Goal: Task Accomplishment & Management: Complete application form

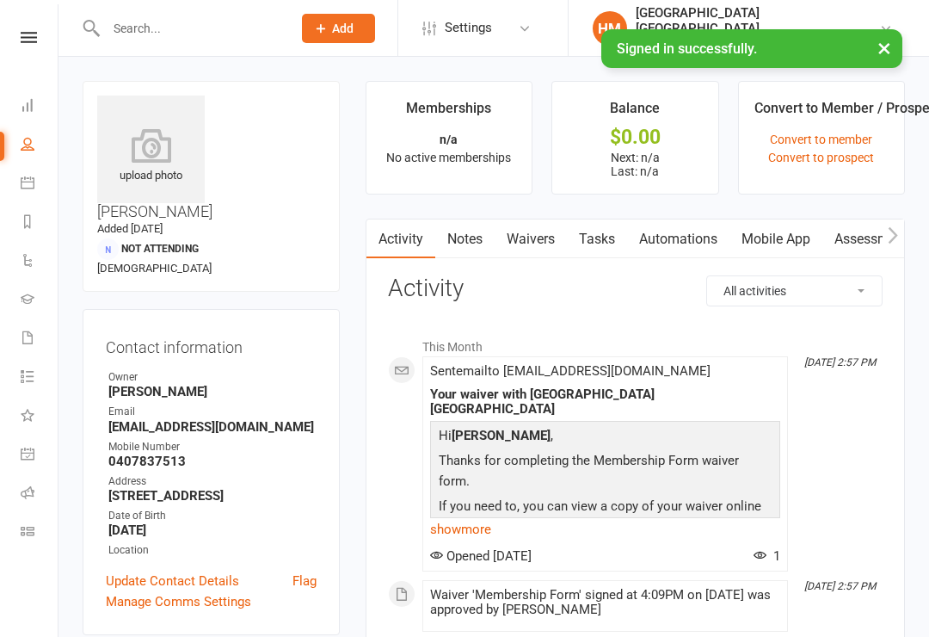
click at [188, 29] on input "text" at bounding box center [190, 28] width 179 height 24
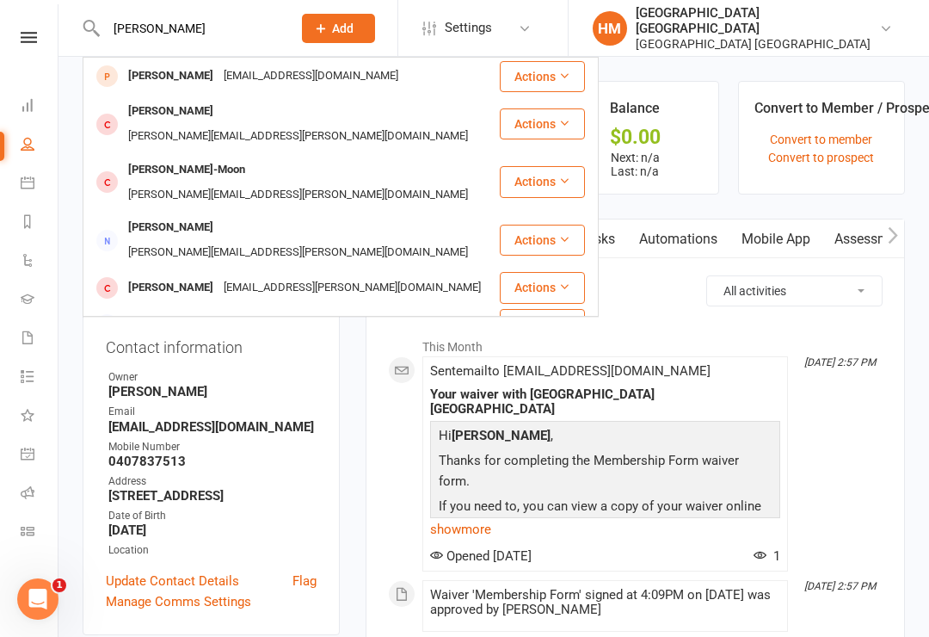
type input "[PERSON_NAME]"
click at [267, 74] on div "[EMAIL_ADDRESS][DOMAIN_NAME]" at bounding box center [310, 76] width 185 height 25
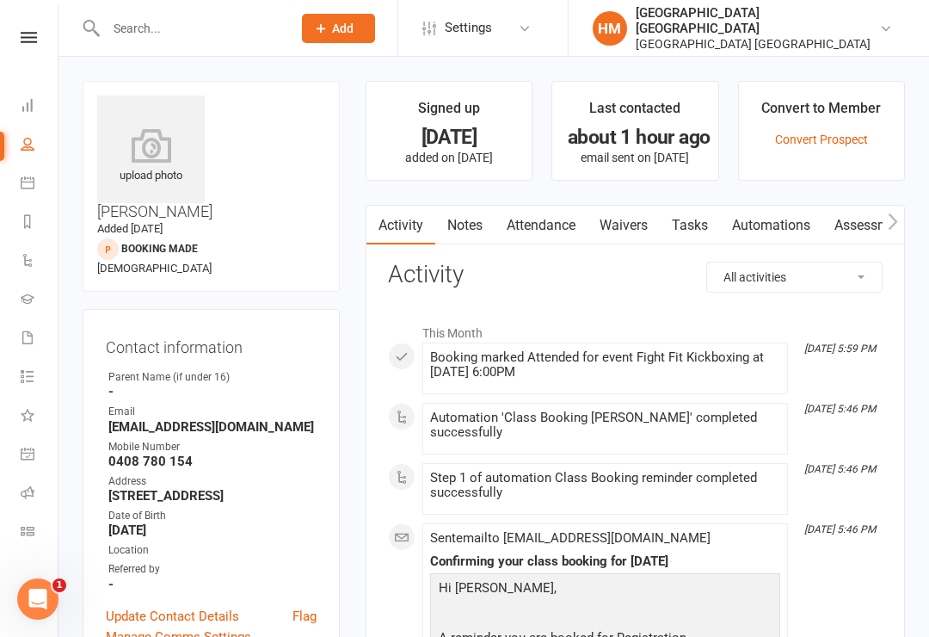
click at [607, 225] on link "Waivers" at bounding box center [623, 226] width 72 height 40
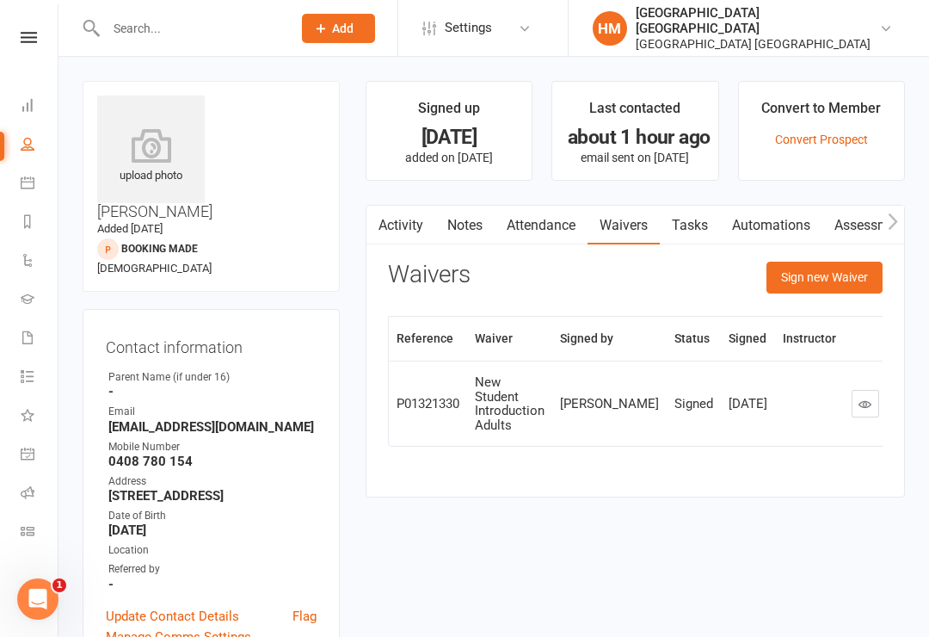
click at [841, 285] on button "Sign new Waiver" at bounding box center [824, 276] width 116 height 31
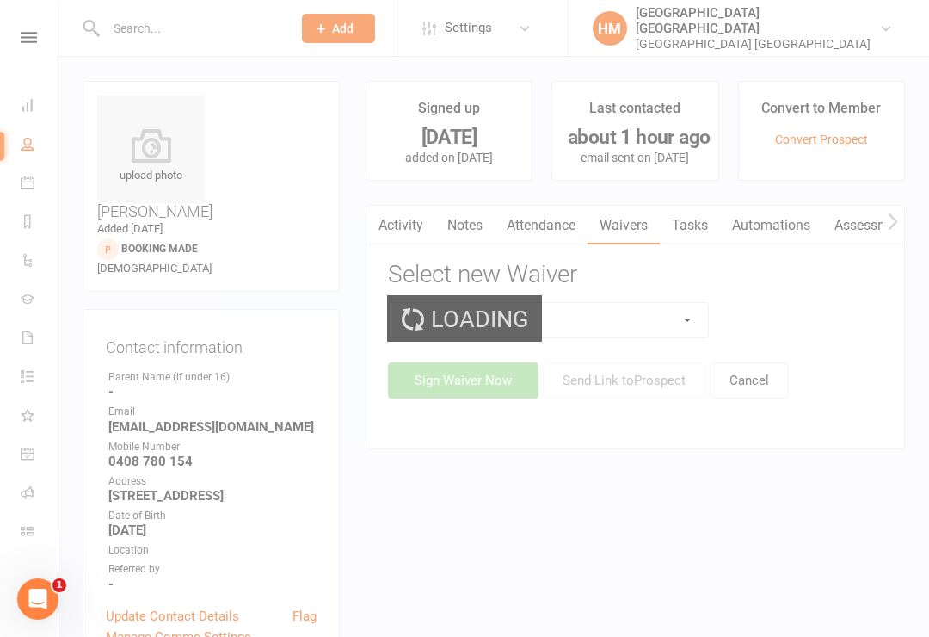
click at [634, 327] on select at bounding box center [549, 320] width 320 height 34
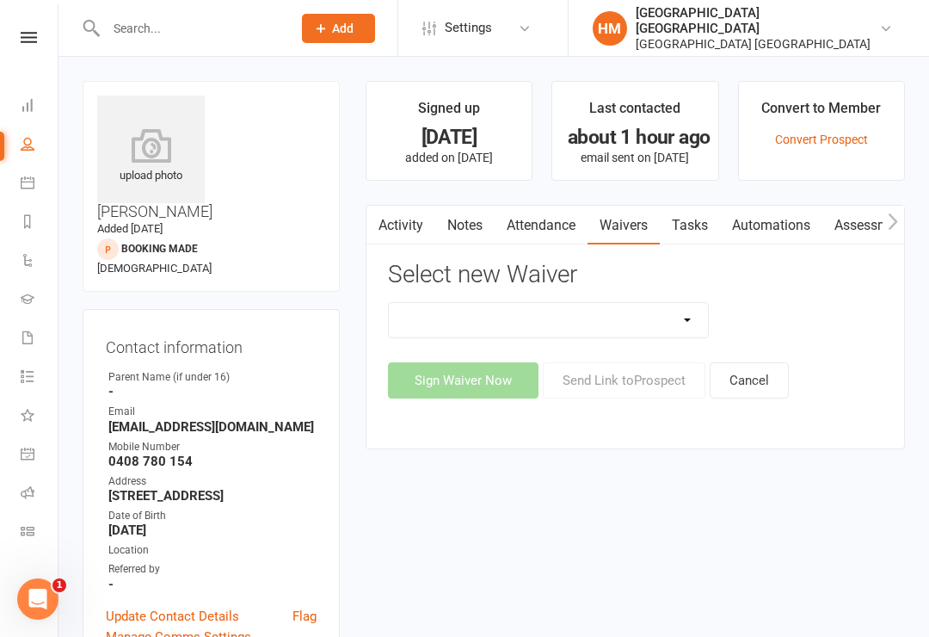
select select "5337"
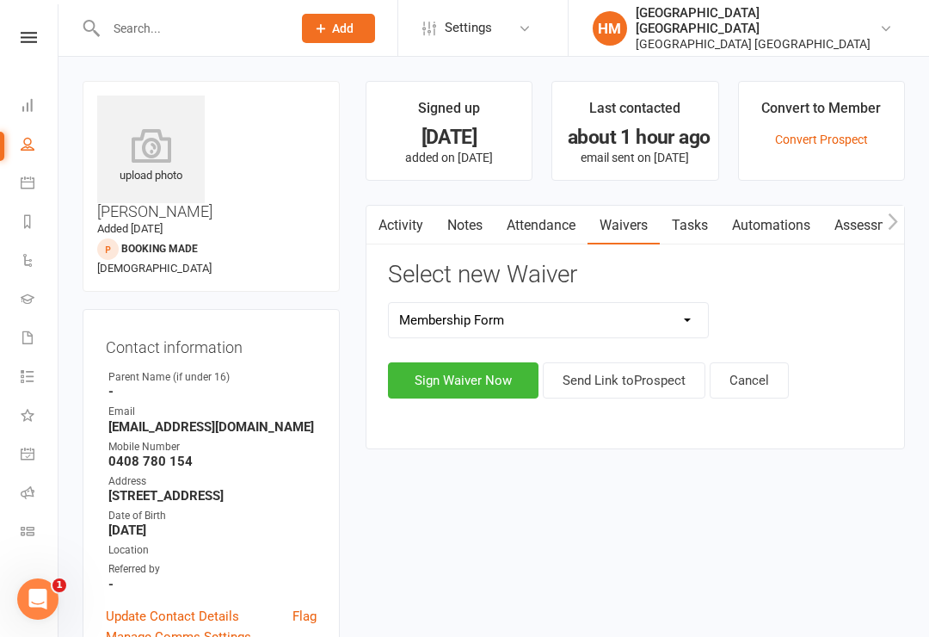
click at [486, 374] on button "Sign Waiver Now" at bounding box center [463, 380] width 151 height 36
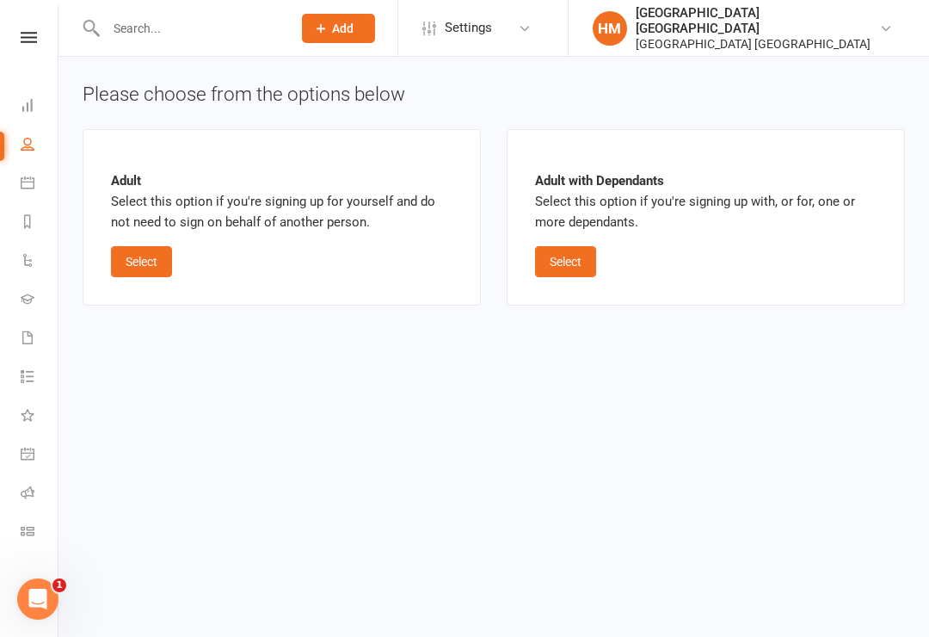
click at [126, 261] on button "Select" at bounding box center [141, 261] width 61 height 31
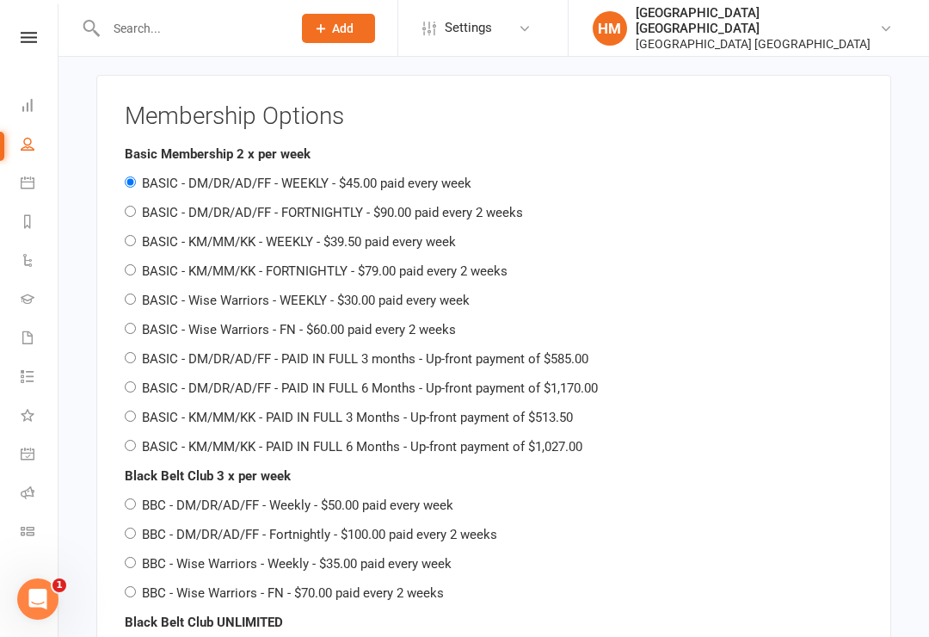
scroll to position [2024, 0]
click at [156, 466] on div "Black Belt Club 3 x per week BBC - DM/DR/AD/FF - Weekly - $50.00 paid every wee…" at bounding box center [494, 535] width 738 height 138
click at [135, 466] on div "Black Belt Club 3 x per week BBC - DM/DR/AD/FF - Weekly - $50.00 paid every wee…" at bounding box center [494, 535] width 738 height 138
click at [126, 466] on div "Black Belt Club 3 x per week BBC - DM/DR/AD/FF - Weekly - $50.00 paid every wee…" at bounding box center [494, 535] width 738 height 138
click at [141, 466] on div "Black Belt Club 3 x per week BBC - DM/DR/AD/FF - Weekly - $50.00 paid every wee…" at bounding box center [494, 535] width 738 height 138
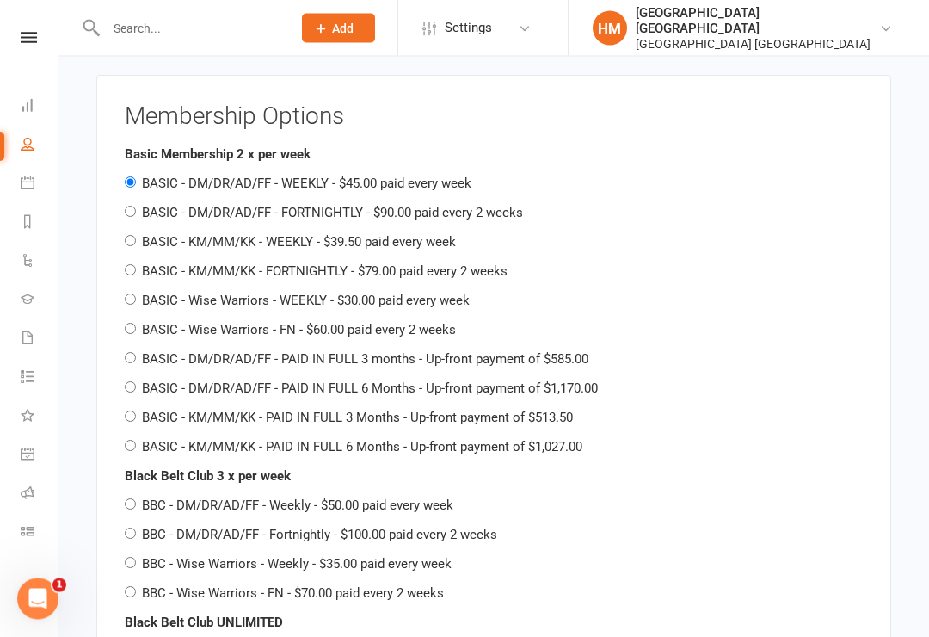
click at [160, 466] on div "Black Belt Club 3 x per week BBC - DM/DR/AD/FF - Weekly - $50.00 paid every wee…" at bounding box center [494, 535] width 738 height 138
click at [138, 466] on div "Black Belt Club 3 x per week BBC - DM/DR/AD/FF - Weekly - $50.00 paid every wee…" at bounding box center [494, 535] width 738 height 138
click at [127, 466] on div "Black Belt Club 3 x per week BBC - DM/DR/AD/FF - Weekly - $50.00 paid every wee…" at bounding box center [494, 535] width 738 height 138
click at [128, 499] on input "BBC - DM/DR/AD/FF - Weekly - $50.00 paid every week" at bounding box center [130, 504] width 11 height 11
radio input "true"
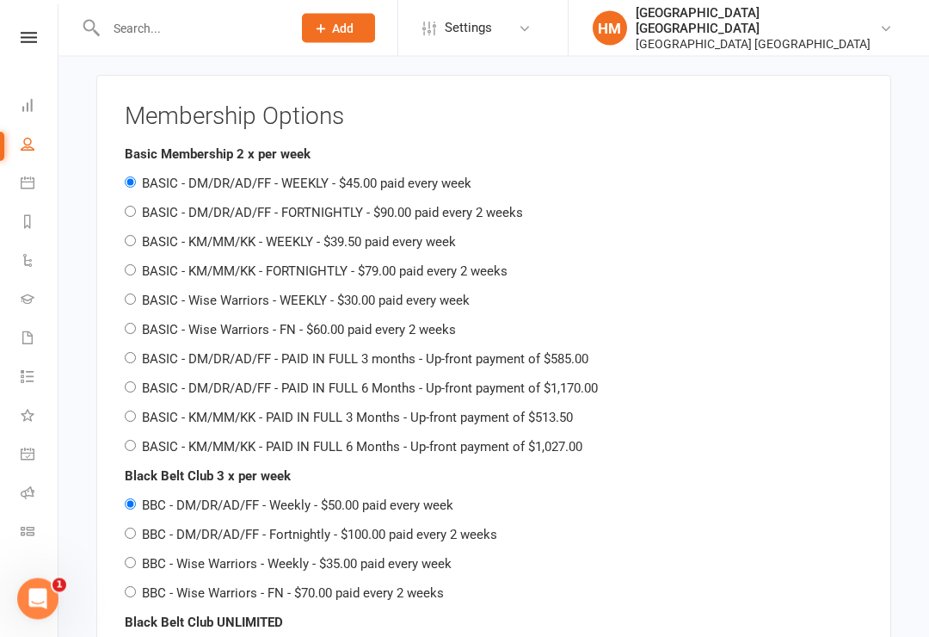
radio input "false"
click at [130, 495] on div "BBC - DM/DR/AD/FF - Weekly - $50.00 paid every week" at bounding box center [494, 505] width 738 height 21
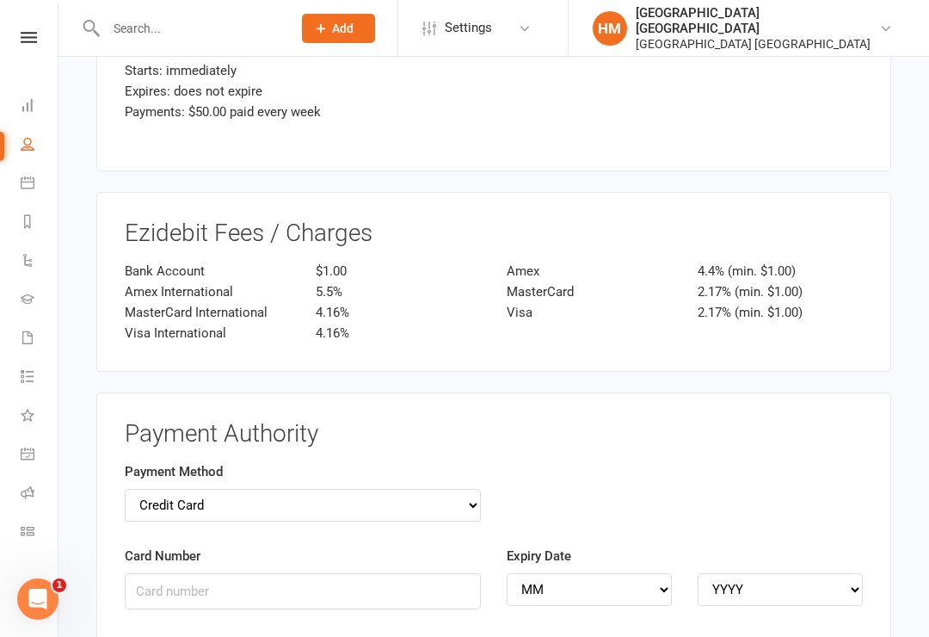
scroll to position [3324, 0]
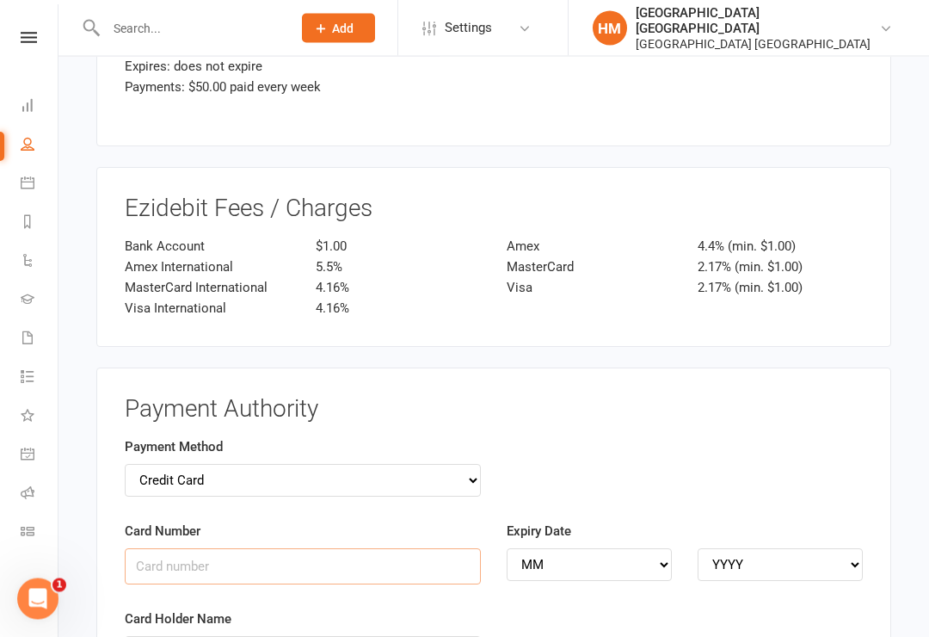
click at [366, 549] on input "Card Number" at bounding box center [303, 567] width 356 height 36
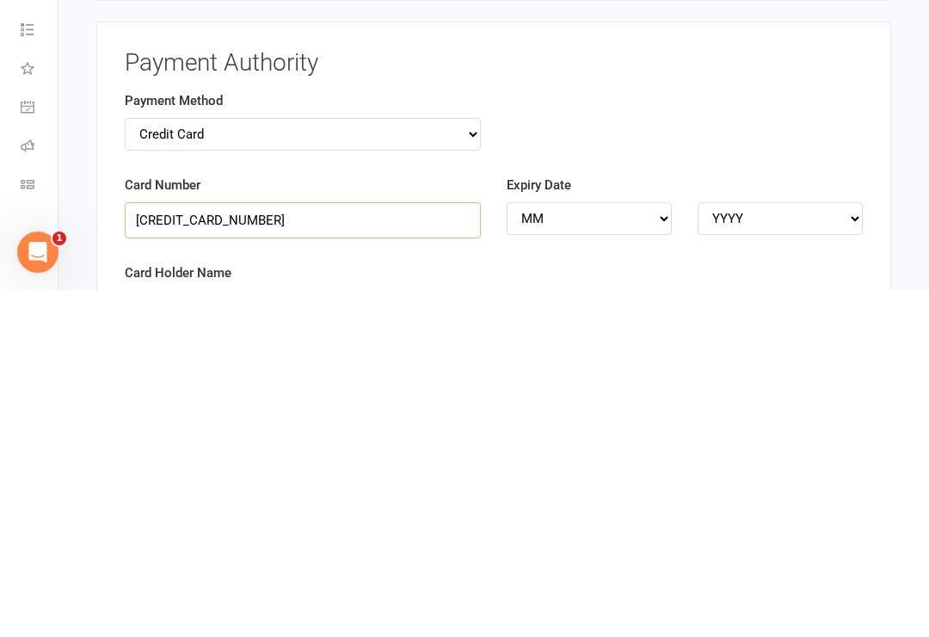
type input "[CREDIT_CARD_NUMBER]"
click at [601, 549] on select "MM 01 02 03 04 05 06 07 08 09 10 11 12" at bounding box center [589, 565] width 165 height 33
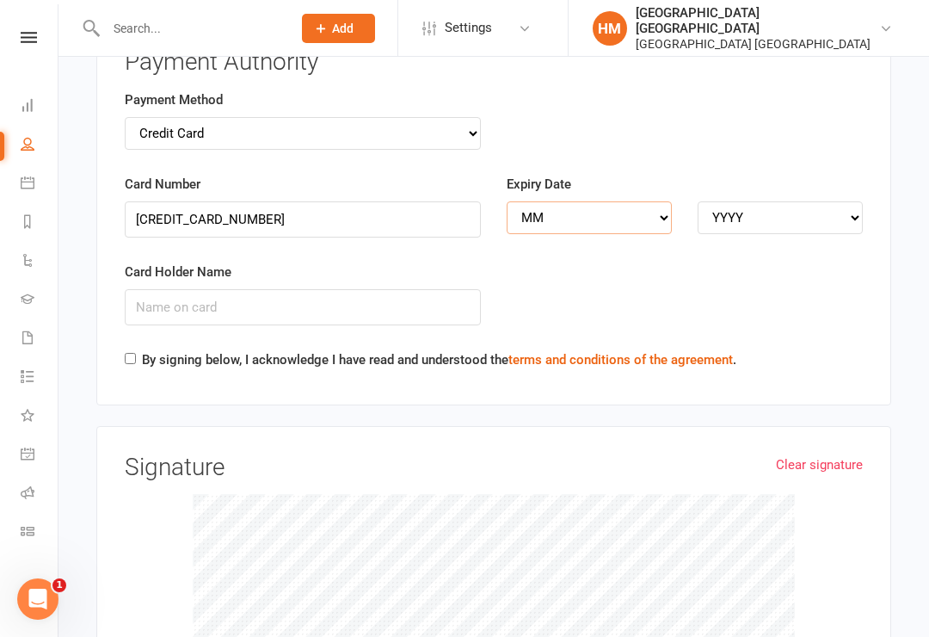
select select "03"
click at [736, 201] on select "YYYY 2025 2026 2027 2028 2029 2030 2031 2032 2033 2034" at bounding box center [780, 217] width 165 height 33
click at [784, 201] on select "YYYY 2025 2026 2027 2028 2029 2030 2031 2032 2033 2034" at bounding box center [780, 217] width 165 height 33
select select "2029"
click at [292, 289] on input "Card Holder Name" at bounding box center [303, 307] width 356 height 36
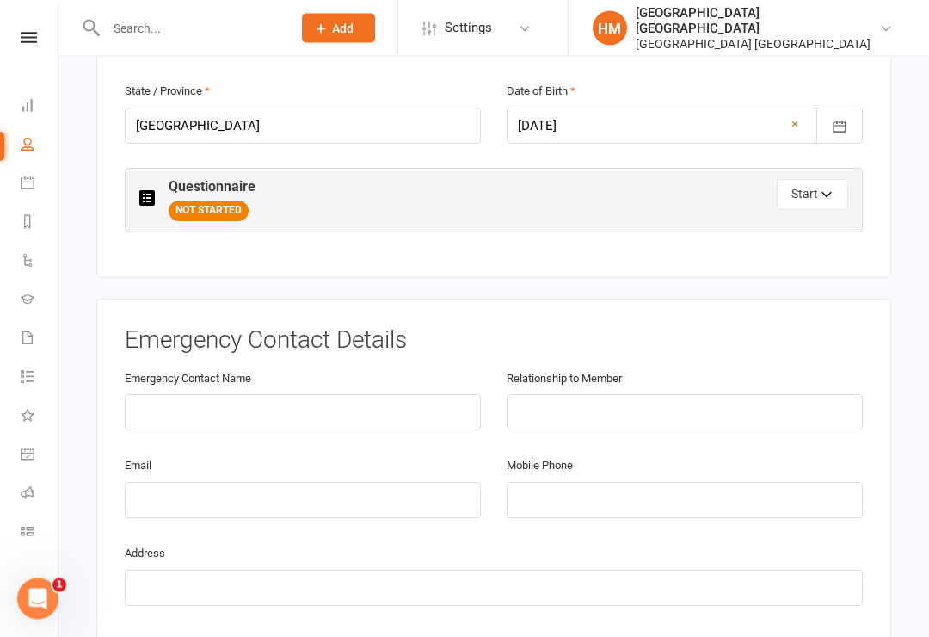
scroll to position [777, 0]
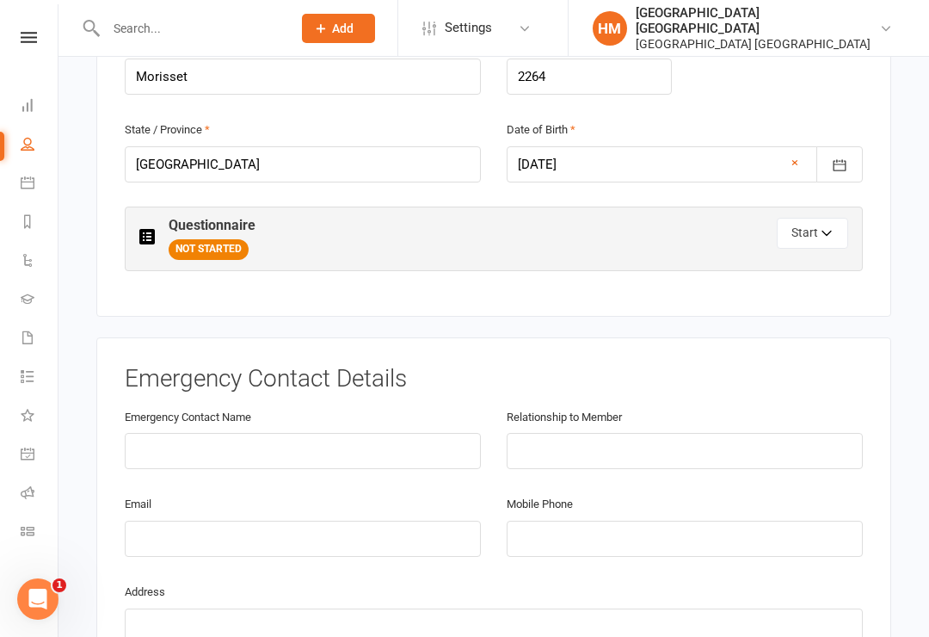
type input "[PERSON_NAME]"
click at [827, 206] on div "Questionnaire NOT STARTED Start" at bounding box center [494, 238] width 738 height 65
click at [818, 218] on button "Start" at bounding box center [812, 233] width 71 height 31
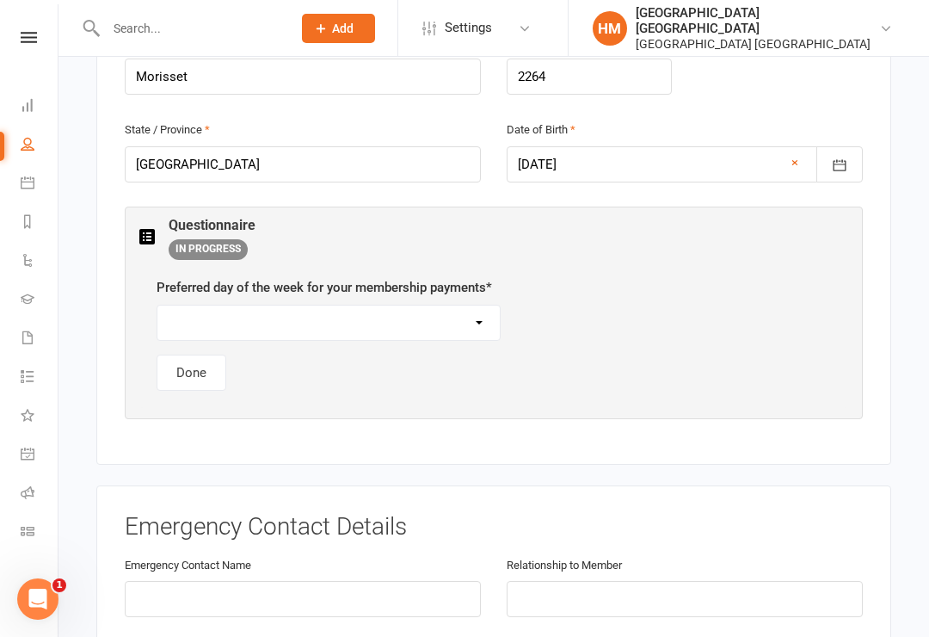
click at [265, 305] on select "[DATE] [DATE] [DATE] [DATE] [DATE]" at bounding box center [328, 322] width 342 height 34
select select "[DATE]"
click at [175, 354] on button "Done" at bounding box center [192, 372] width 70 height 36
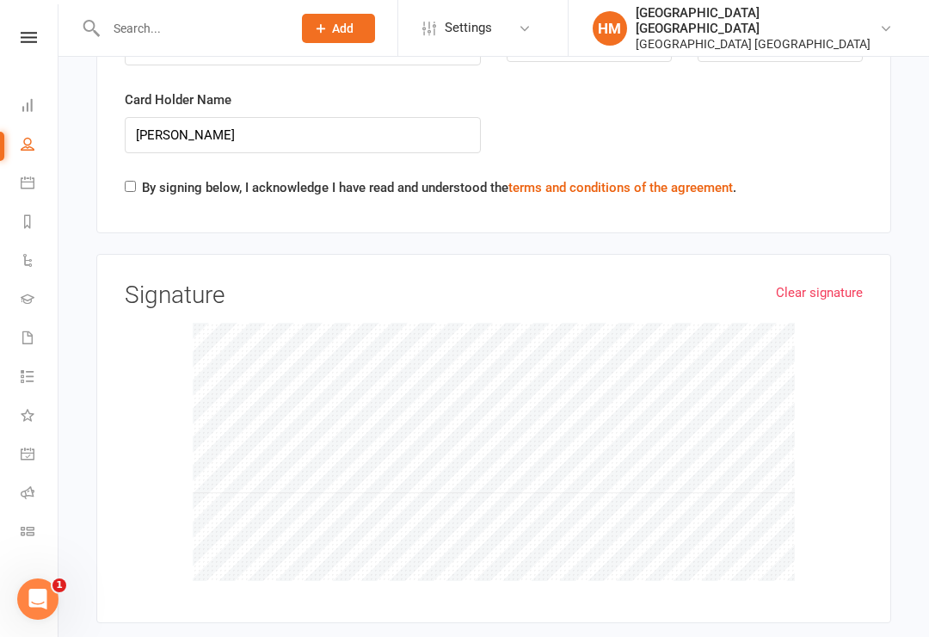
scroll to position [3799, 0]
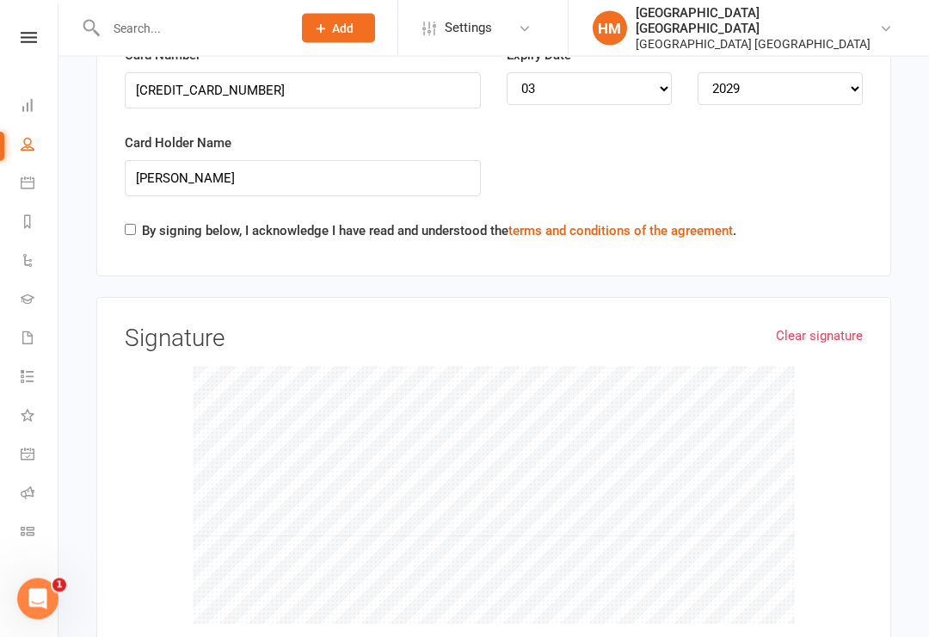
click at [132, 225] on input "By signing below, I acknowledge I have read and understood the terms and condit…" at bounding box center [130, 230] width 11 height 11
checkbox input "true"
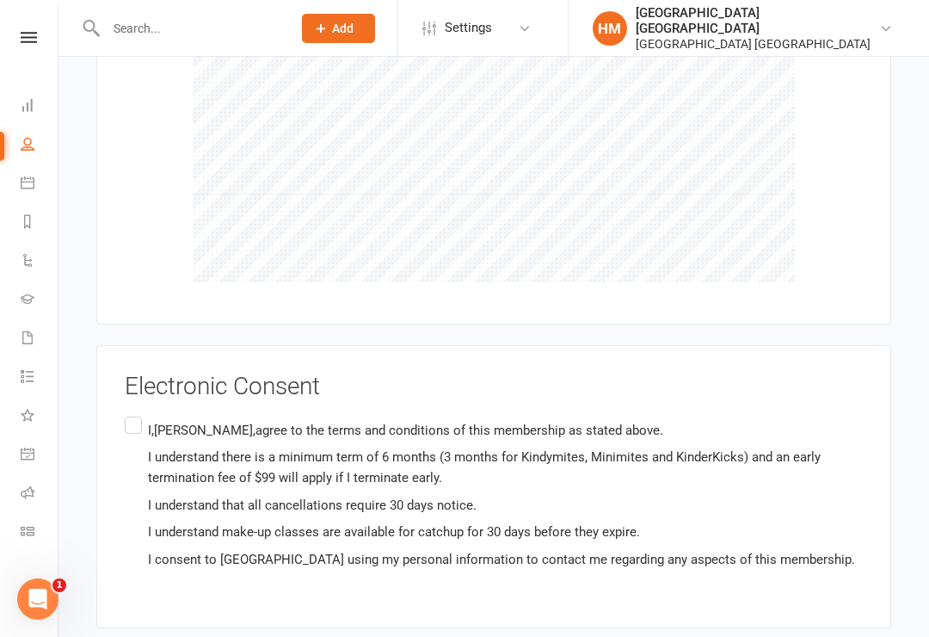
scroll to position [4187, 0]
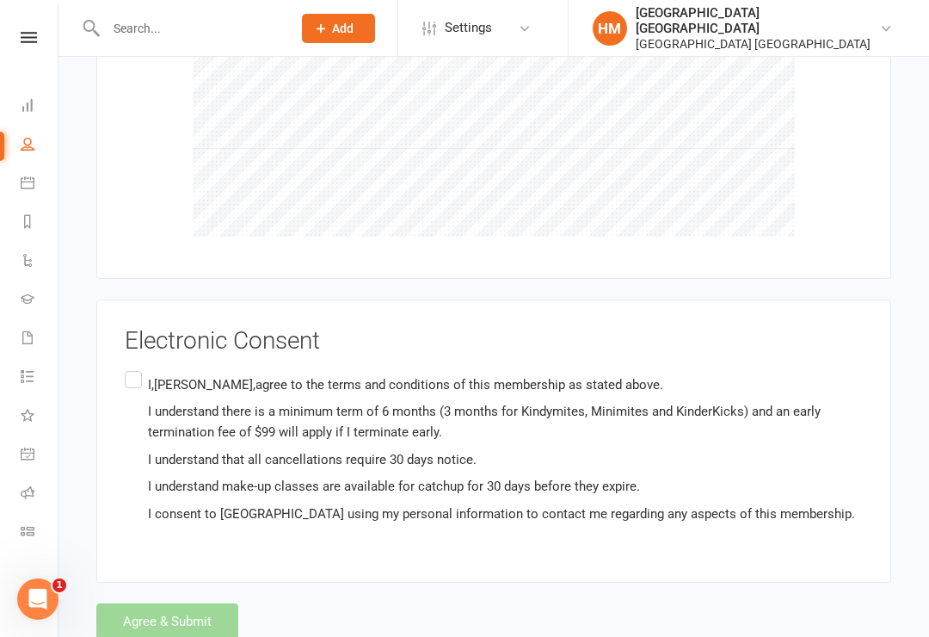
click at [153, 374] on p "I,[PERSON_NAME],agree to the terms and conditions of this membership as stated …" at bounding box center [505, 384] width 715 height 21
click at [136, 367] on input "I,[PERSON_NAME],agree to the terms and conditions of this membership as stated …" at bounding box center [130, 367] width 11 height 0
click at [177, 603] on button "Agree & Submit" at bounding box center [167, 621] width 142 height 36
